Goal: Check status

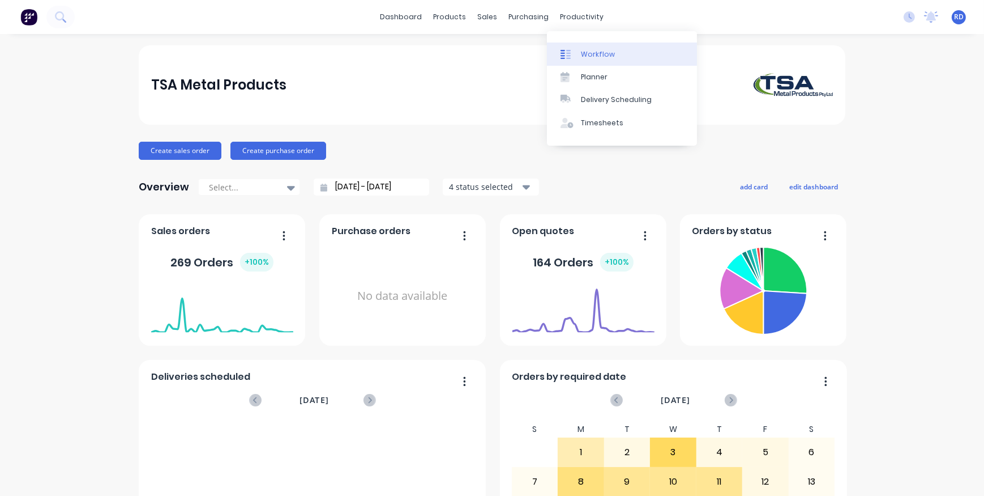
click at [586, 53] on div "Workflow" at bounding box center [598, 54] width 34 height 10
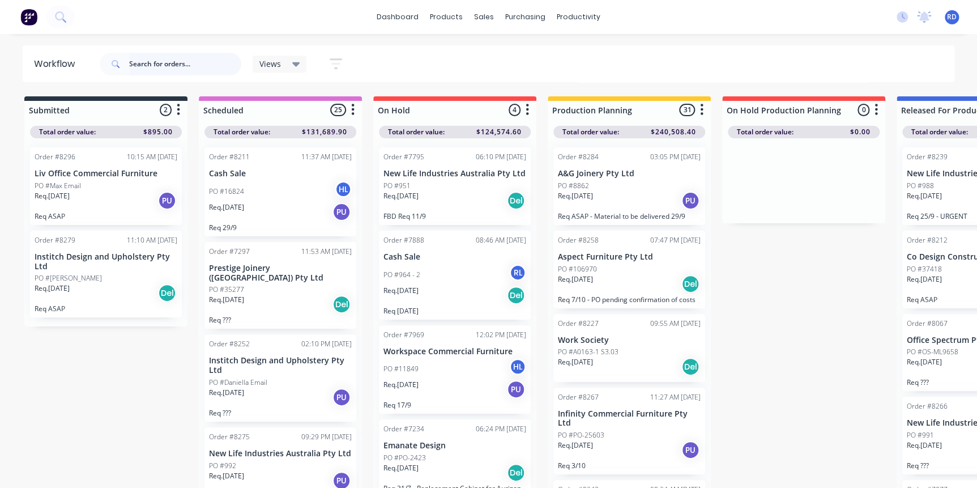
click at [161, 60] on input "text" at bounding box center [185, 64] width 112 height 23
type input "99050"
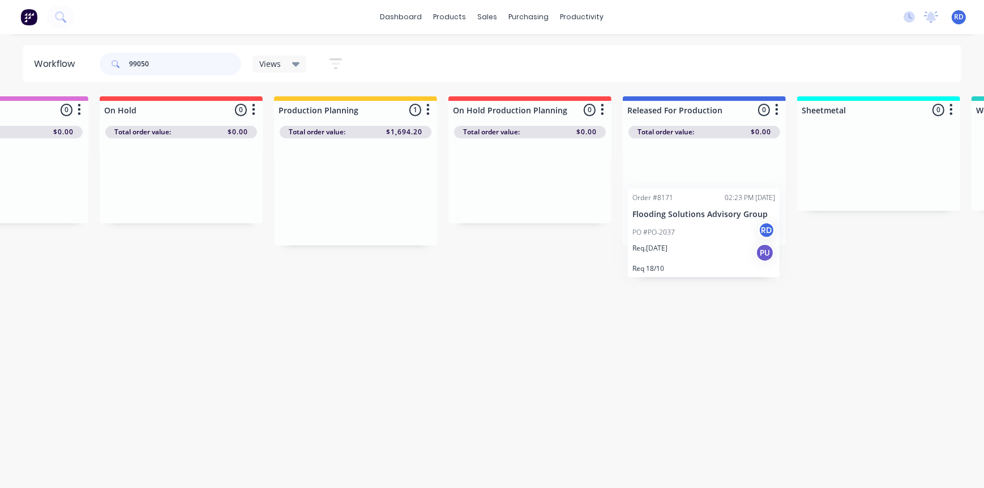
scroll to position [0, 283]
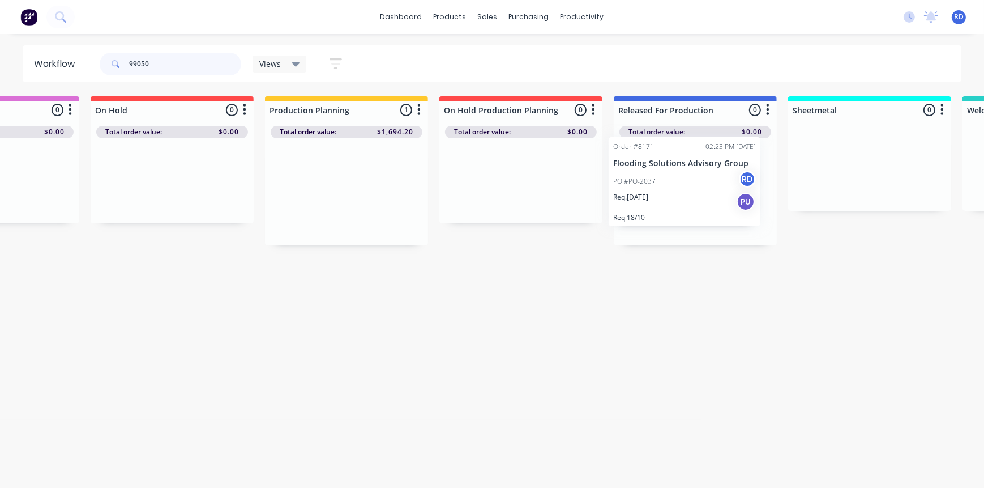
drag, startPoint x: 605, startPoint y: 181, endPoint x: 663, endPoint y: 171, distance: 59.2
click at [663, 171] on div "Submitted 0 Sort By Created date Required date Order number Customer name Most …" at bounding box center [817, 170] width 2217 height 149
drag, startPoint x: 655, startPoint y: 331, endPoint x: 623, endPoint y: 340, distance: 33.4
click at [654, 331] on div "Workflow 99050 Views Save new view None (Default) edit Delivery edit Production…" at bounding box center [209, 255] width 984 height 420
click at [582, 287] on div "Workflow 99050 Views Save new view None (Default) edit Delivery edit Production…" at bounding box center [209, 255] width 984 height 420
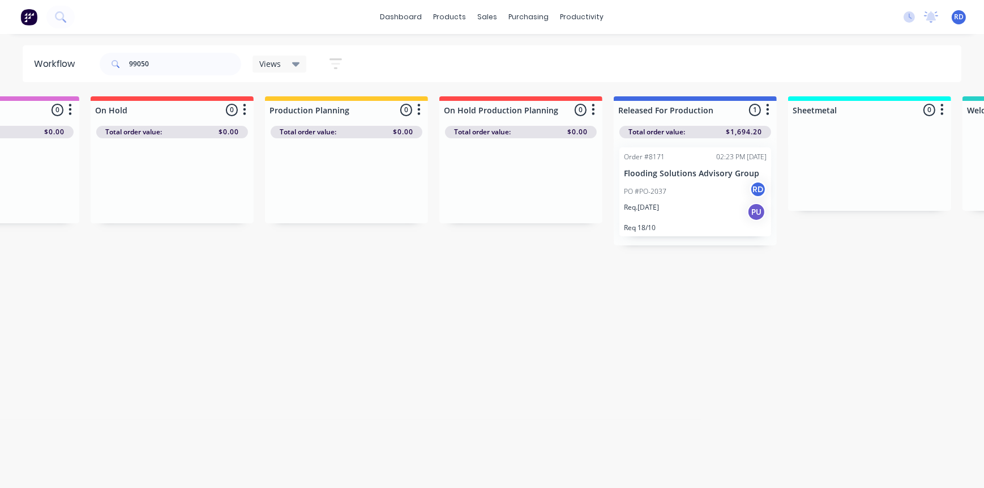
click at [442, 391] on div "Workflow 99050 Views Save new view None (Default) edit Delivery edit Production…" at bounding box center [209, 255] width 984 height 420
